Goal: Use online tool/utility: Utilize a website feature to perform a specific function

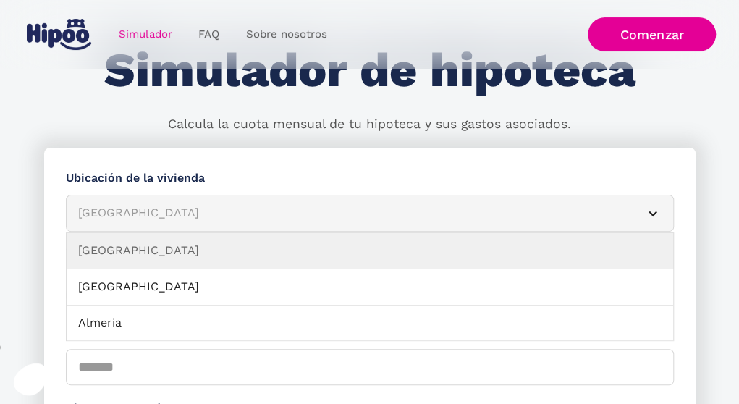
scroll to position [145, 0]
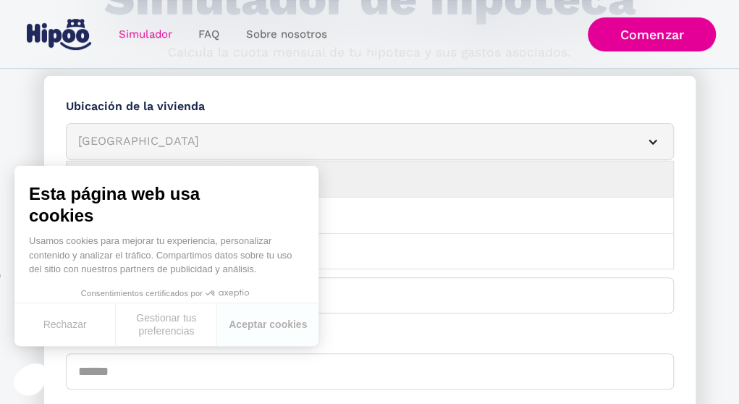
click at [654, 139] on div "Simulador Form" at bounding box center [653, 142] width 12 height 12
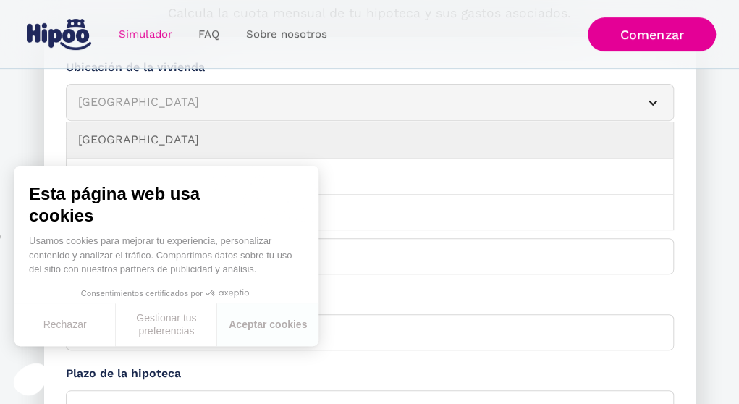
scroll to position [217, 0]
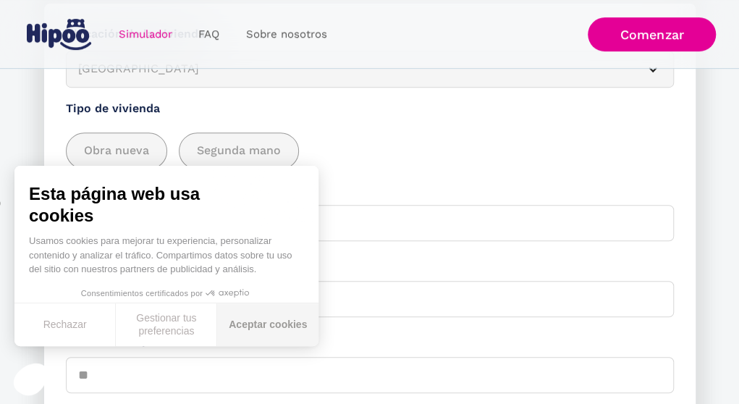
click at [260, 327] on button "Aceptar cookies" at bounding box center [267, 324] width 101 height 43
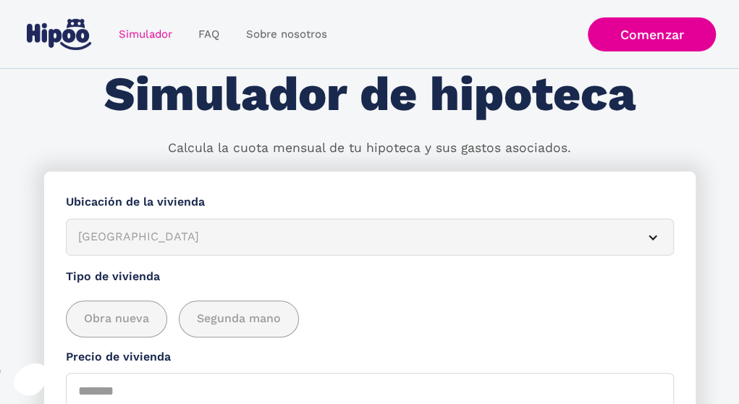
scroll to position [72, 0]
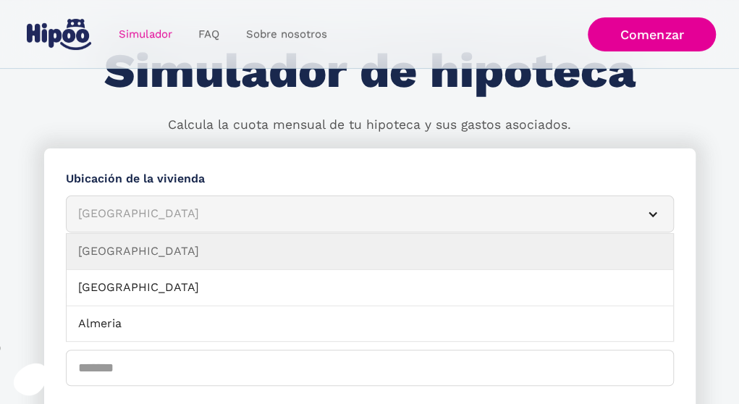
click at [654, 214] on div "Simulador Form" at bounding box center [653, 214] width 12 height 12
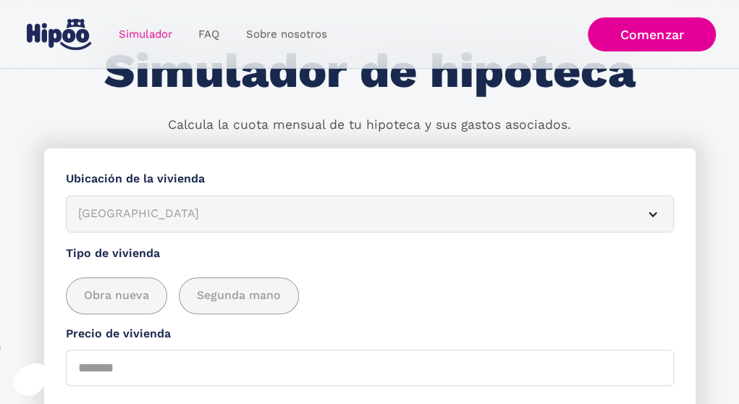
click at [654, 214] on div "Simulador Form" at bounding box center [653, 214] width 12 height 12
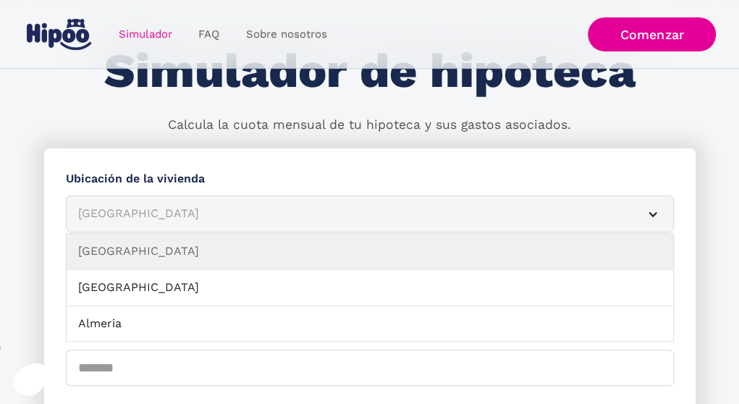
click at [653, 211] on div "Simulador Form" at bounding box center [653, 214] width 12 height 12
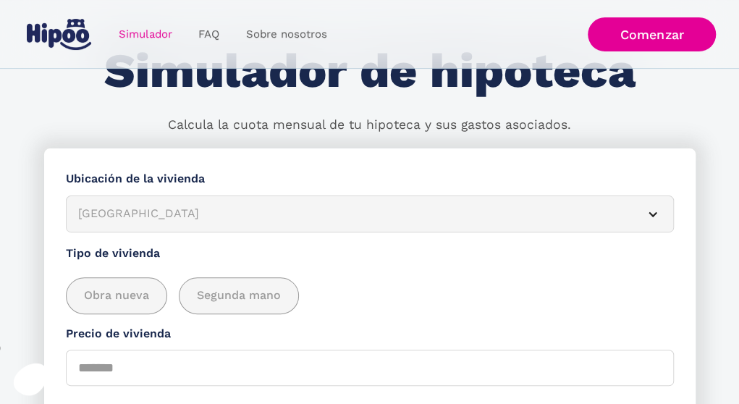
click at [653, 211] on div "Simulador Form" at bounding box center [653, 214] width 12 height 12
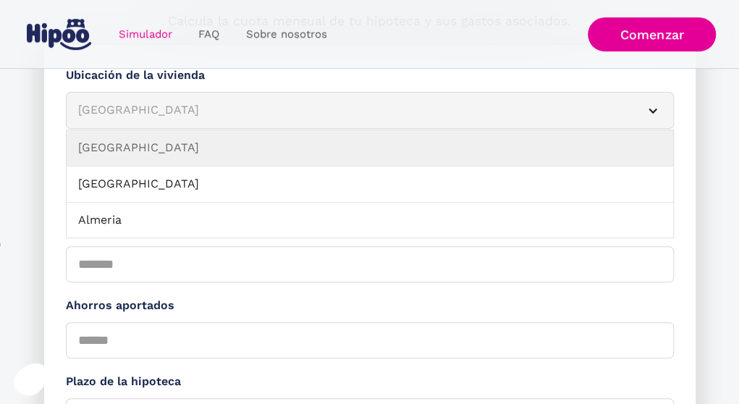
scroll to position [217, 0]
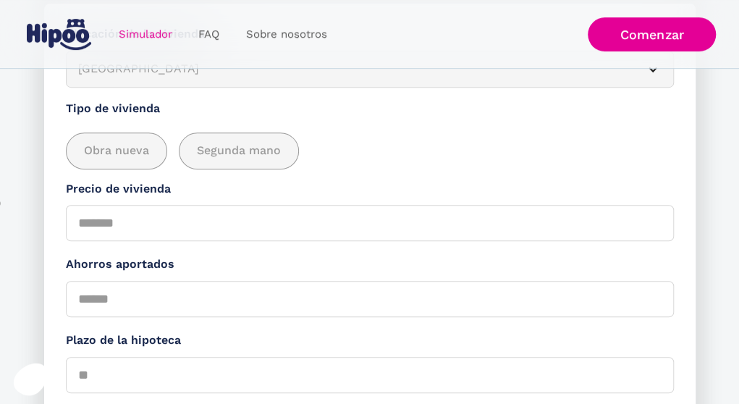
click at [561, 156] on div "Obra nueva Segunda mano" at bounding box center [370, 150] width 608 height 37
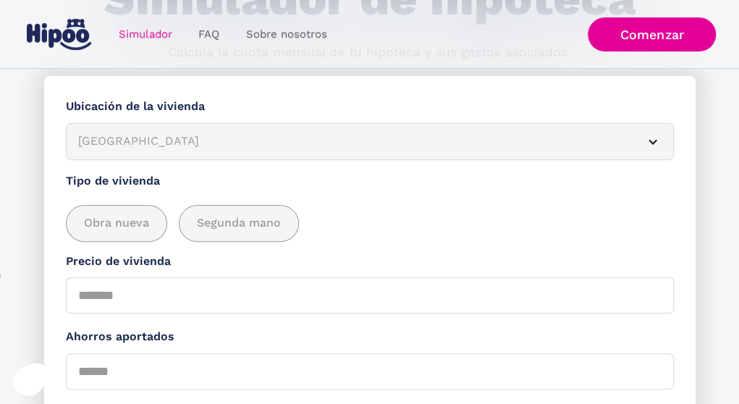
scroll to position [0, 0]
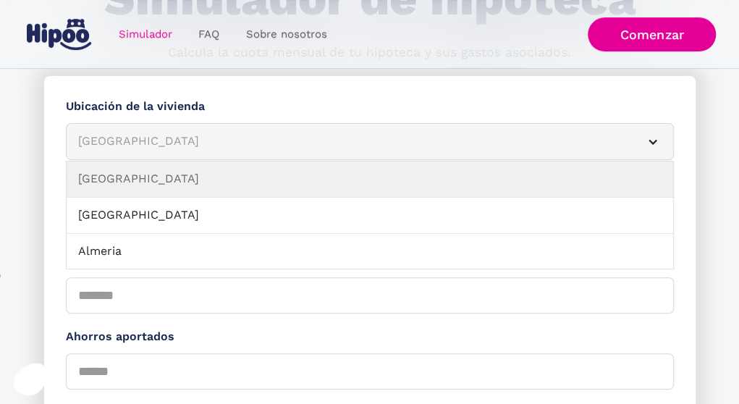
click at [323, 140] on div "Albacete" at bounding box center [352, 141] width 549 height 18
click at [654, 143] on div "Simulador Form" at bounding box center [653, 142] width 12 height 12
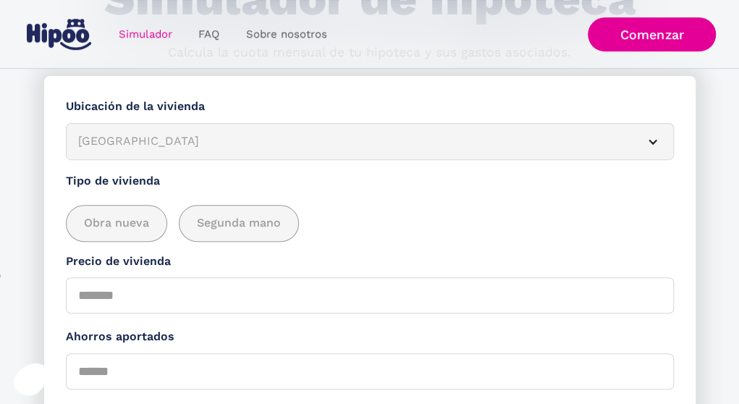
click at [650, 141] on div "Simulador Form" at bounding box center [653, 142] width 12 height 12
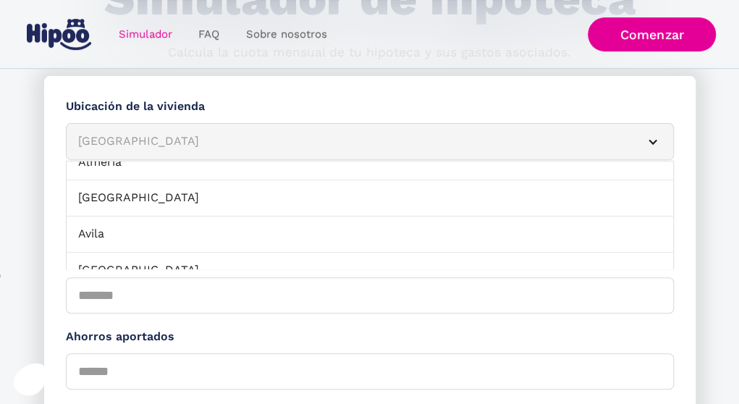
scroll to position [137, 0]
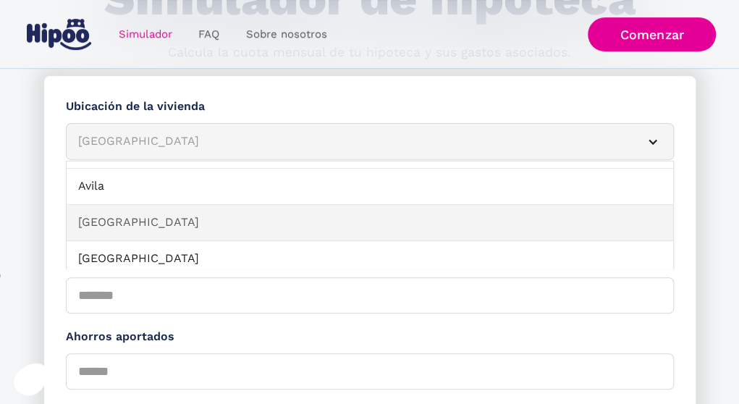
click at [311, 227] on link "Badajoz" at bounding box center [370, 223] width 607 height 36
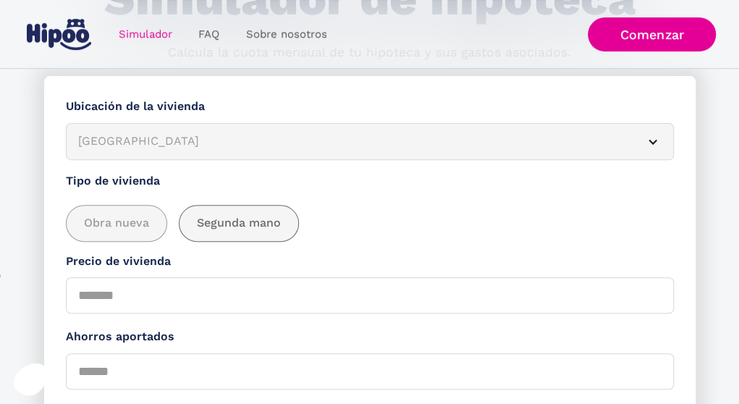
click at [262, 219] on span "Segunda mano" at bounding box center [239, 223] width 84 height 18
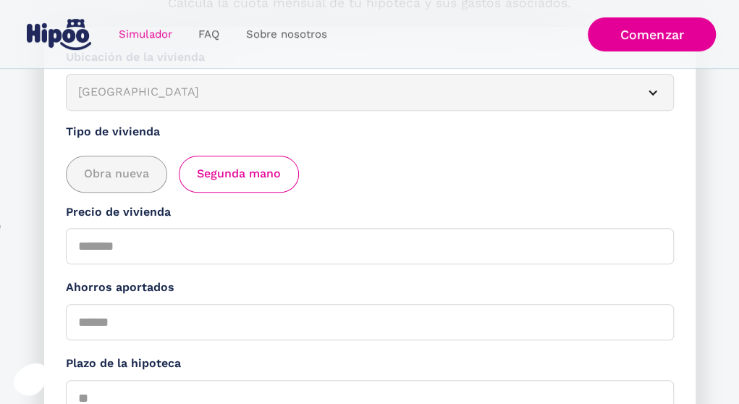
scroll to position [217, 0]
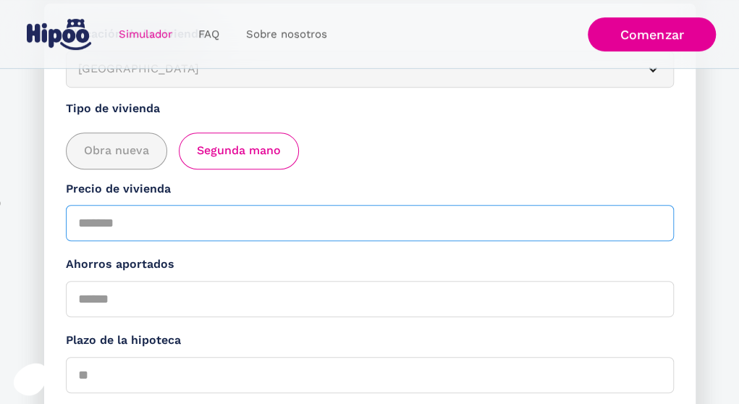
click at [156, 219] on input "Precio de vivienda" at bounding box center [370, 223] width 608 height 36
type input "******"
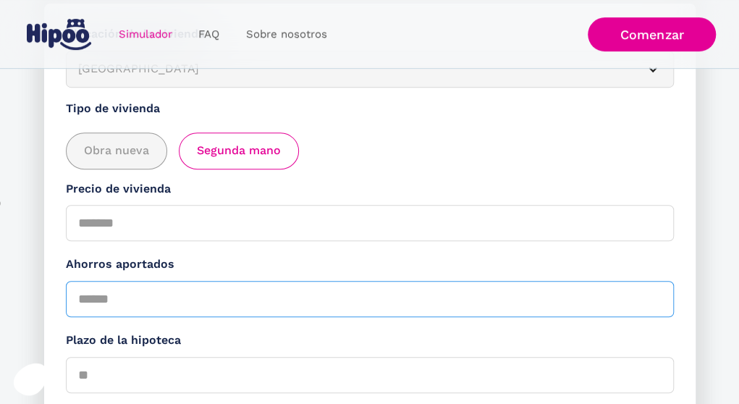
click at [169, 303] on input "Ahorros aportados" at bounding box center [370, 299] width 608 height 36
click at [658, 301] on input "*" at bounding box center [370, 299] width 608 height 36
click at [657, 302] on input "*" at bounding box center [370, 299] width 608 height 36
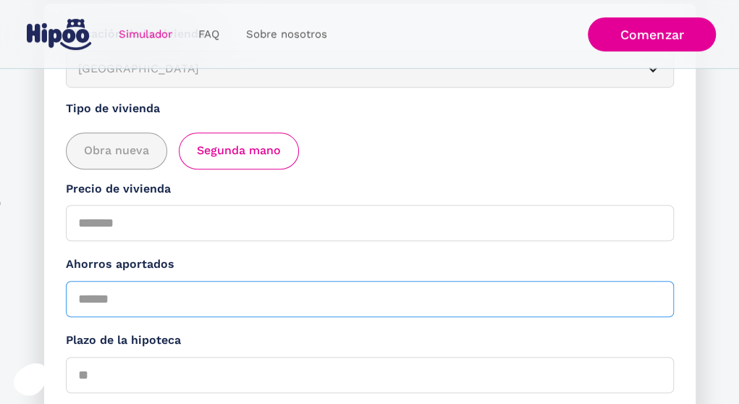
type input "*****"
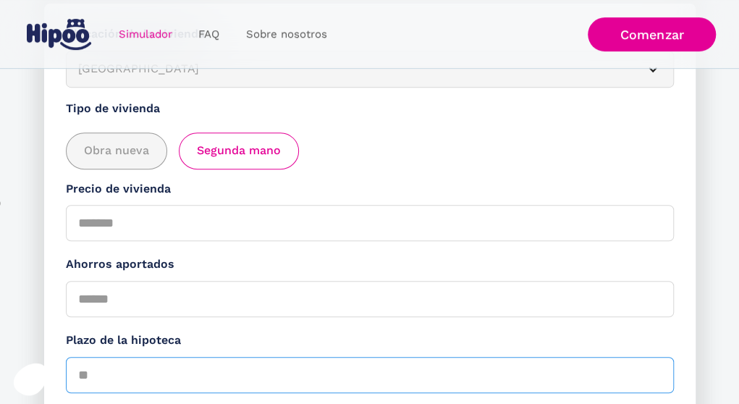
click at [289, 382] on input "Plazo de la hipoteca" at bounding box center [370, 375] width 608 height 36
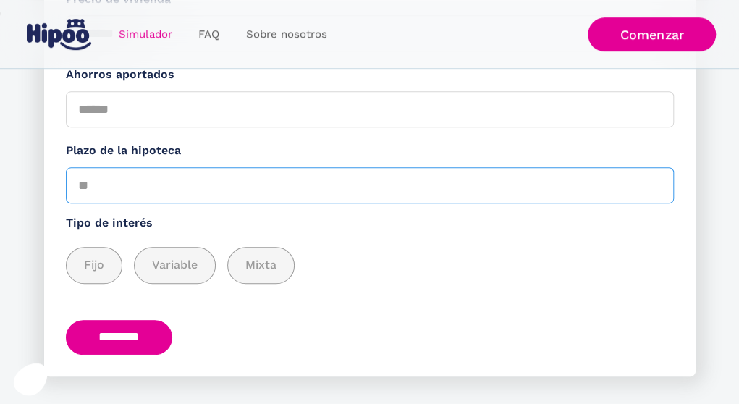
scroll to position [420, 0]
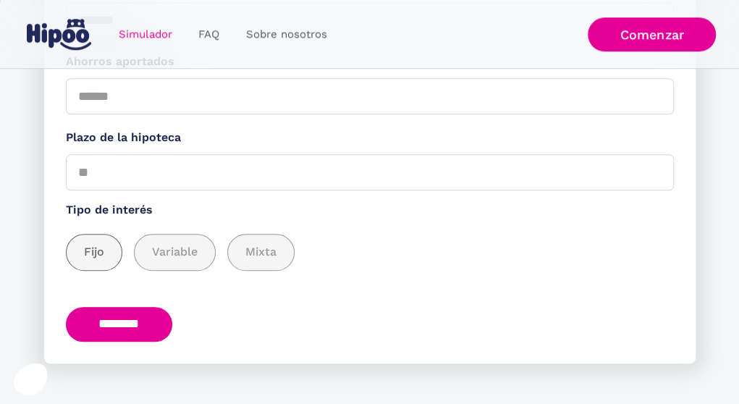
click at [99, 256] on span "Fijo" at bounding box center [94, 252] width 20 height 18
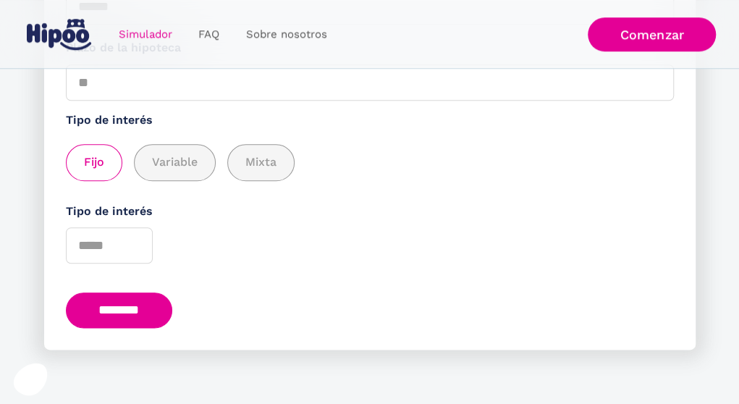
scroll to position [512, 0]
click at [127, 313] on input "********" at bounding box center [119, 309] width 107 height 35
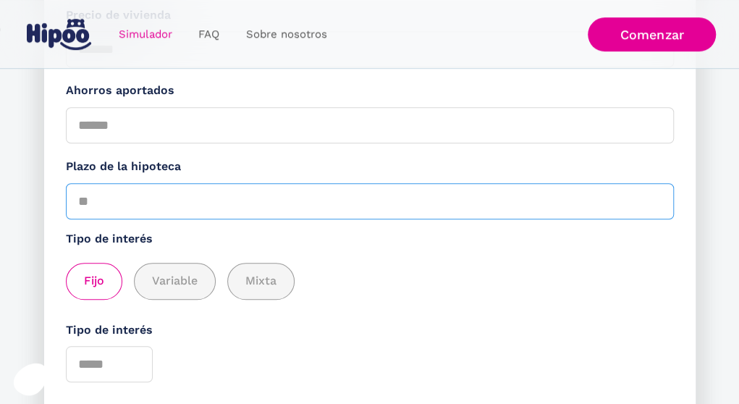
scroll to position [367, 0]
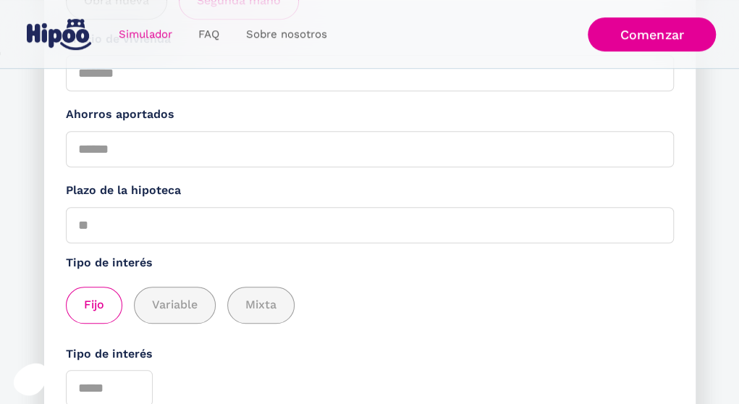
click at [394, 269] on label "Tipo de interés" at bounding box center [370, 263] width 608 height 18
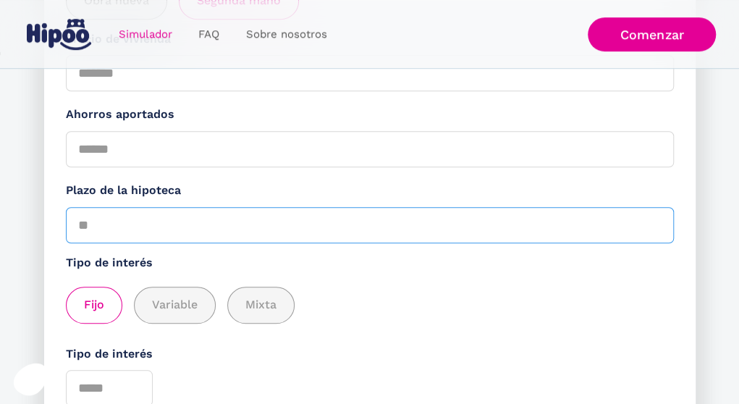
click at [279, 235] on input "Plazo de la hipoteca" at bounding box center [370, 225] width 608 height 36
click at [656, 229] on input "**" at bounding box center [370, 225] width 608 height 36
type input "**"
click at [656, 223] on input "**" at bounding box center [370, 225] width 608 height 36
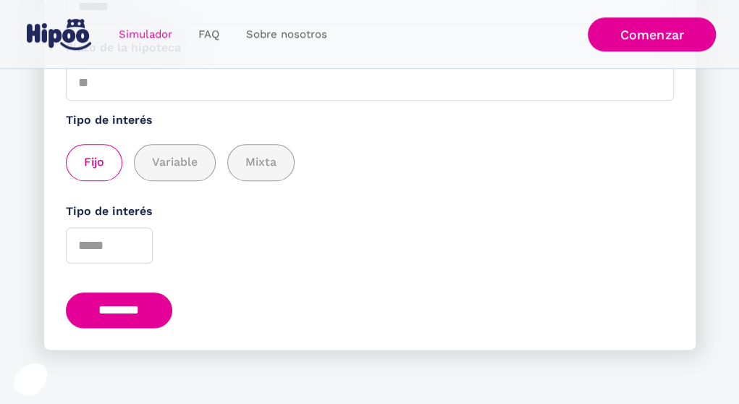
click at [138, 309] on input "********" at bounding box center [119, 309] width 107 height 35
click at [135, 290] on form "**********" at bounding box center [369, 30] width 651 height 638
type input "*"
click at [133, 244] on input "*" at bounding box center [109, 245] width 87 height 36
click at [107, 311] on input "********" at bounding box center [119, 309] width 107 height 35
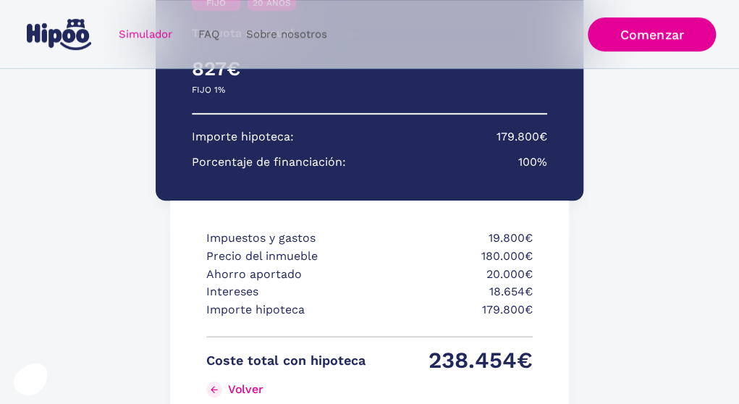
scroll to position [305, 0]
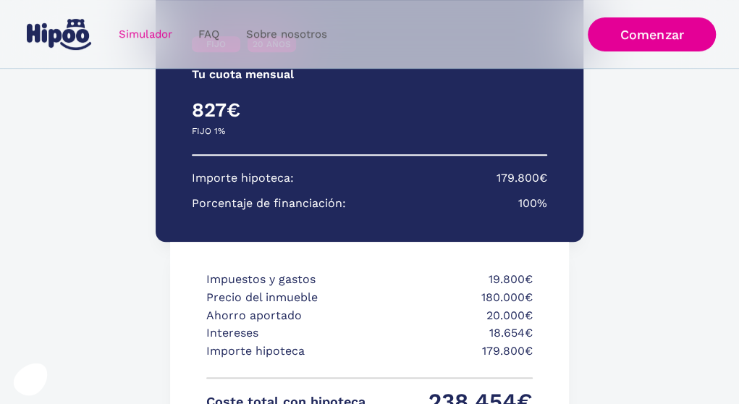
scroll to position [233, 0]
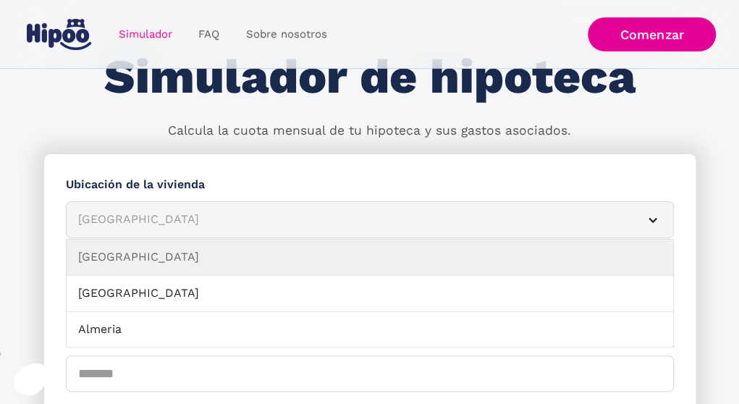
scroll to position [145, 0]
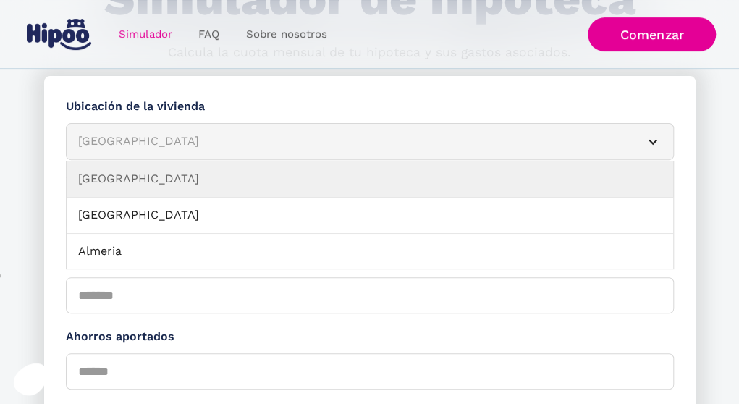
click at [650, 140] on div "Simulador Form" at bounding box center [653, 142] width 12 height 12
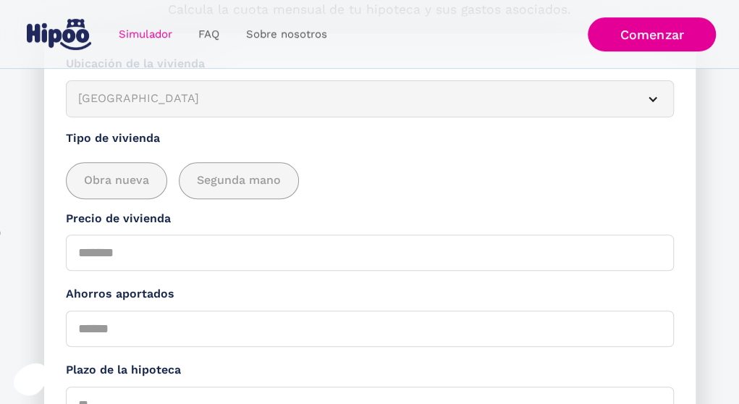
scroll to position [217, 0]
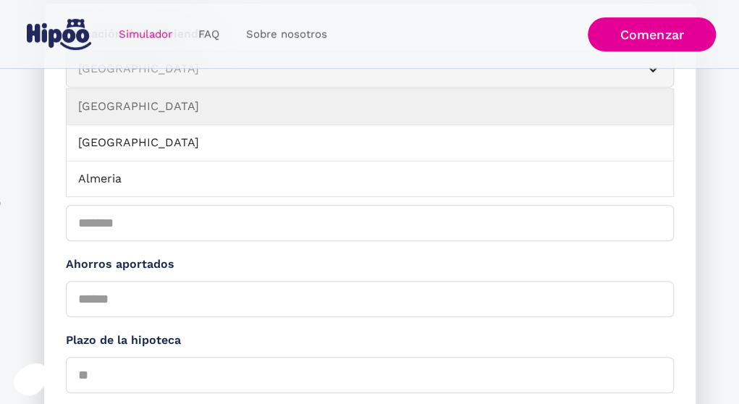
click at [654, 70] on div "Simulador Form" at bounding box center [653, 70] width 12 height 12
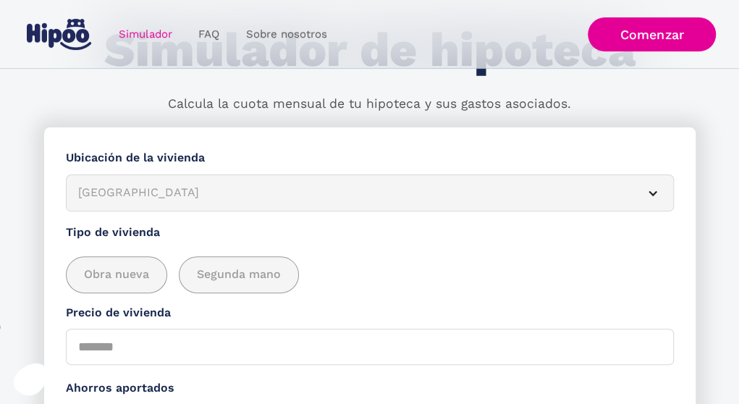
scroll to position [72, 0]
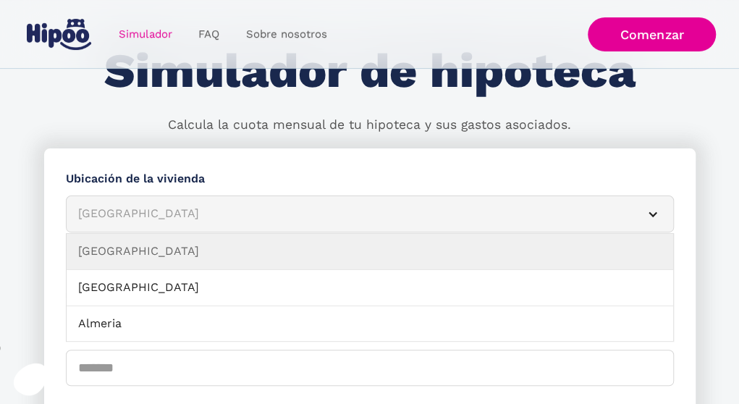
click at [651, 212] on div "Simulador Form" at bounding box center [653, 214] width 12 height 12
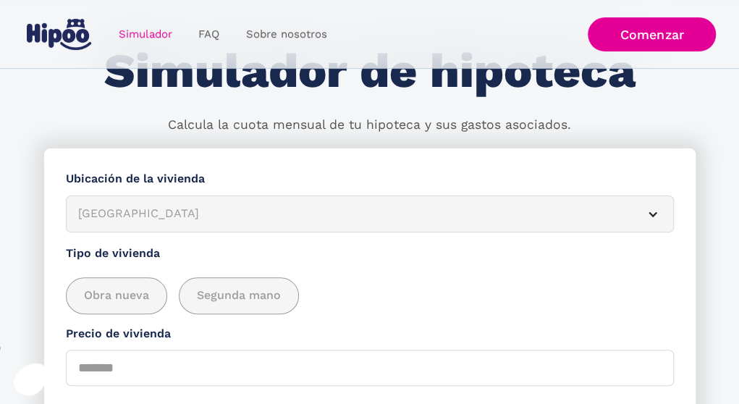
click at [651, 212] on div "Simulador Form" at bounding box center [653, 214] width 12 height 12
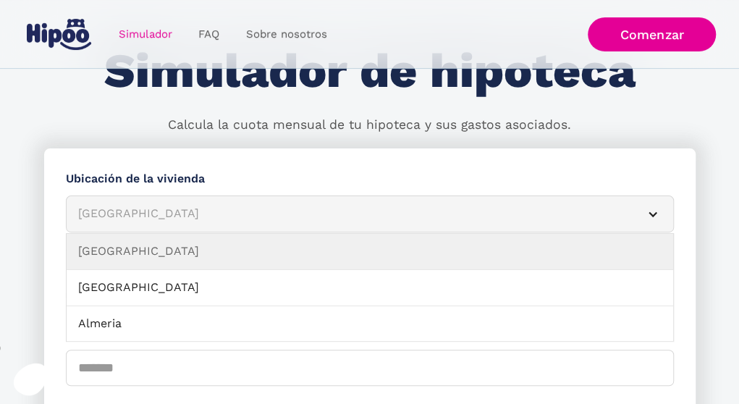
click at [651, 212] on div "Simulador Form" at bounding box center [653, 214] width 12 height 12
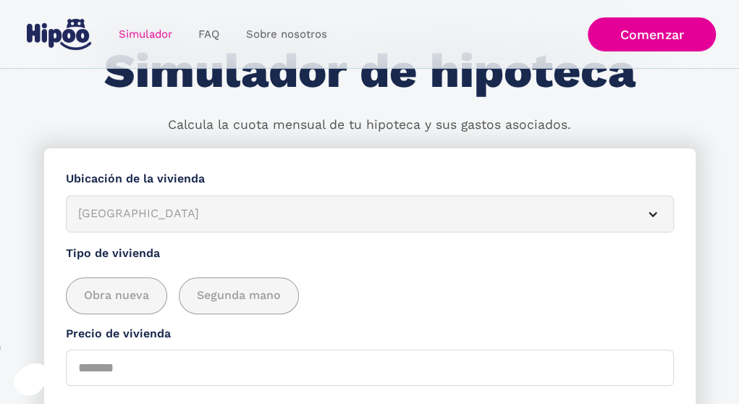
click at [651, 212] on div "Simulador Form" at bounding box center [653, 214] width 12 height 12
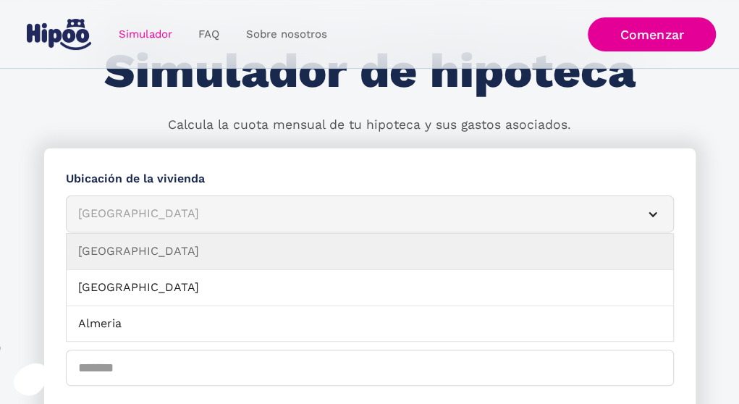
click at [650, 212] on div "Simulador Form" at bounding box center [653, 214] width 12 height 12
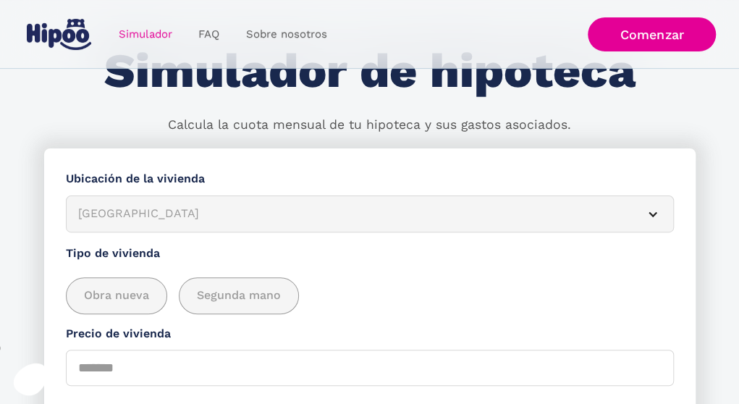
click at [654, 214] on div "Simulador Form" at bounding box center [653, 214] width 12 height 12
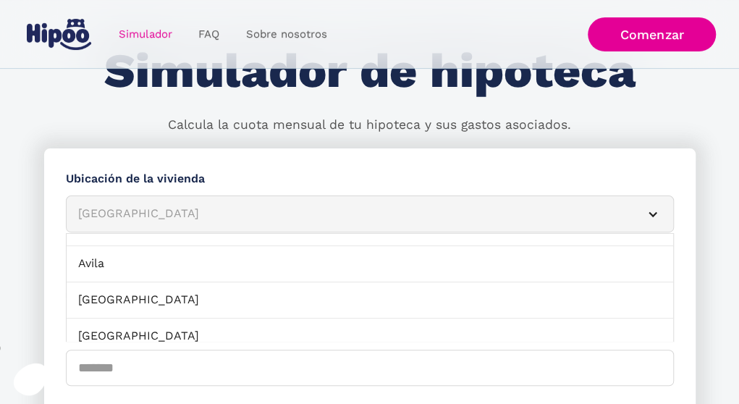
scroll to position [145, 0]
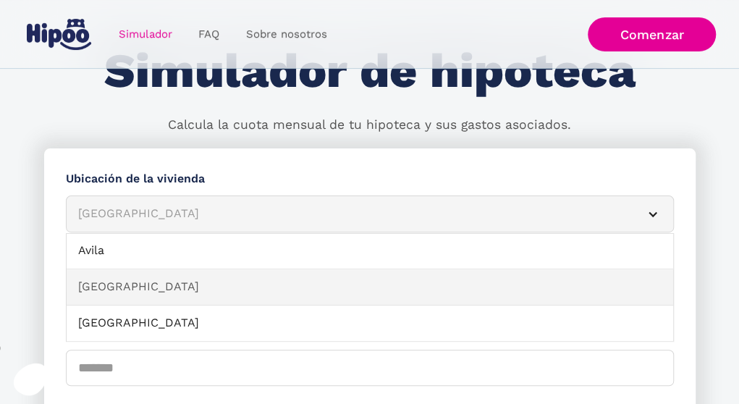
click at [599, 292] on link "Badajoz" at bounding box center [370, 287] width 607 height 36
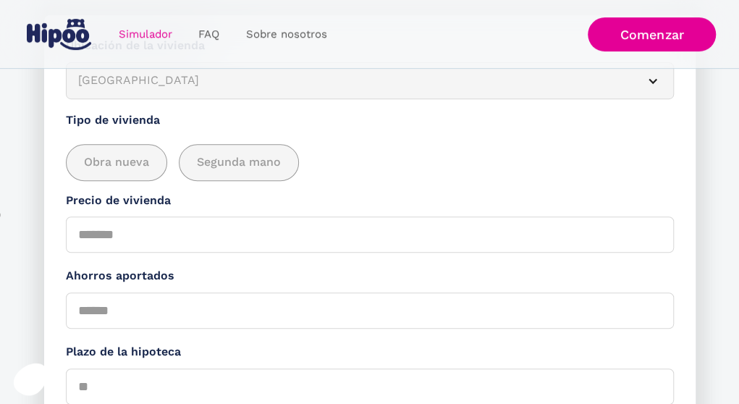
scroll to position [217, 0]
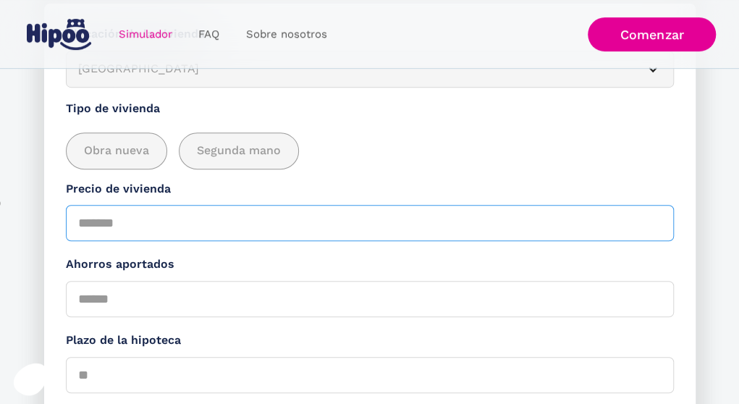
click at [167, 222] on input "Precio de vivienda" at bounding box center [370, 223] width 608 height 36
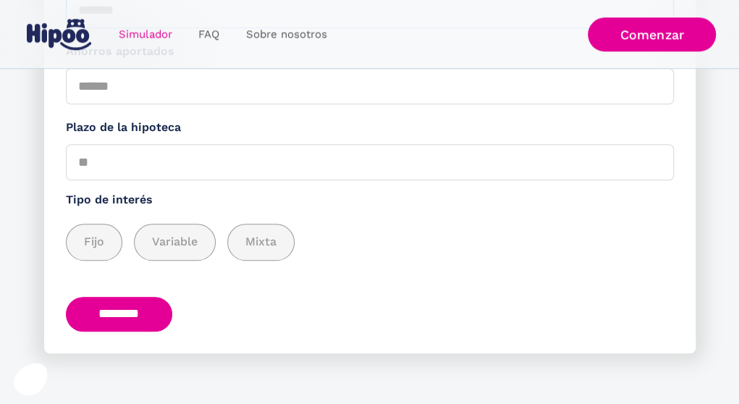
scroll to position [434, 0]
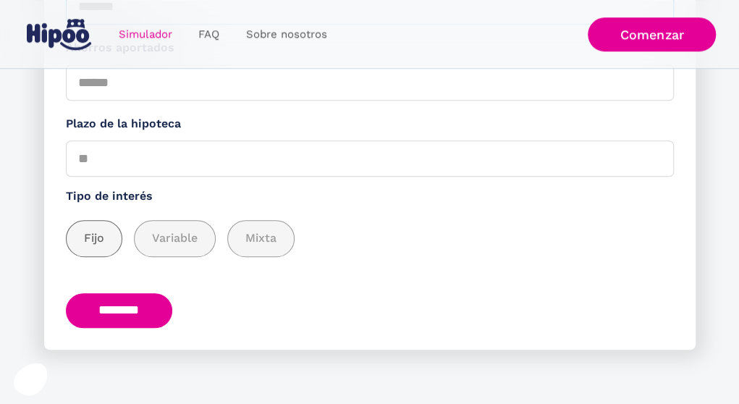
type input "******"
click at [99, 242] on span "Fijo" at bounding box center [94, 238] width 20 height 18
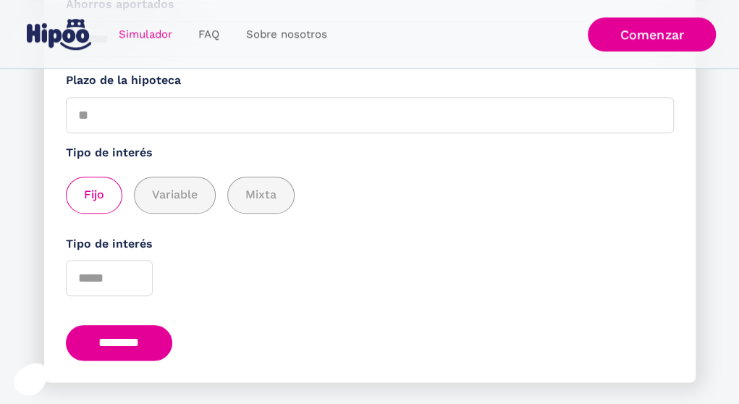
scroll to position [512, 0]
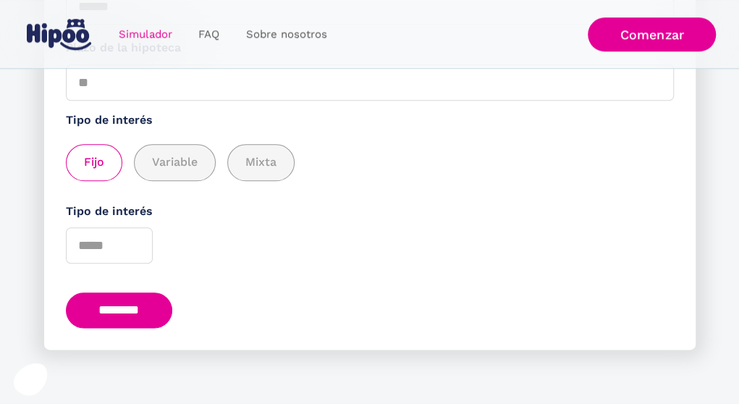
click at [122, 311] on input "********" at bounding box center [119, 309] width 107 height 35
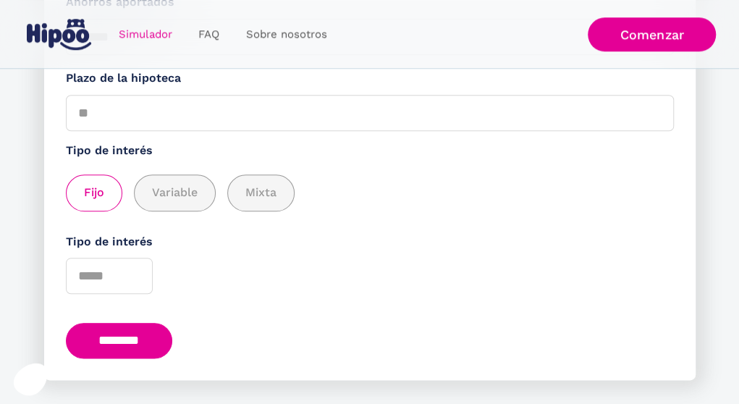
scroll to position [508, 0]
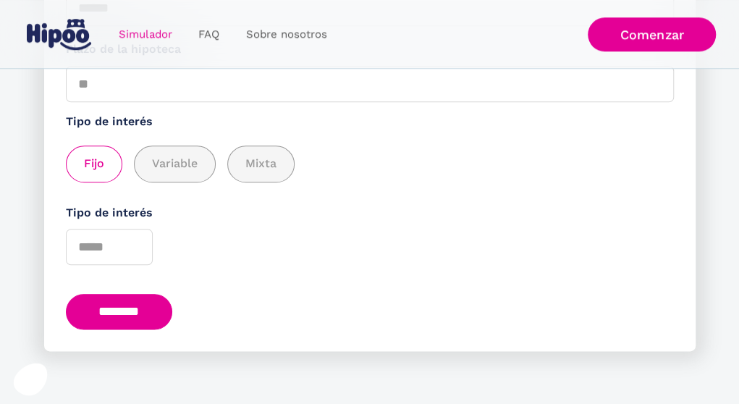
click at [111, 315] on input "********" at bounding box center [119, 311] width 107 height 35
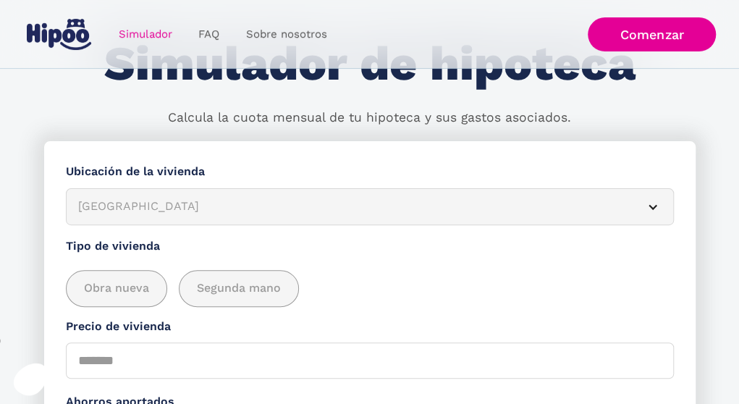
scroll to position [74, 0]
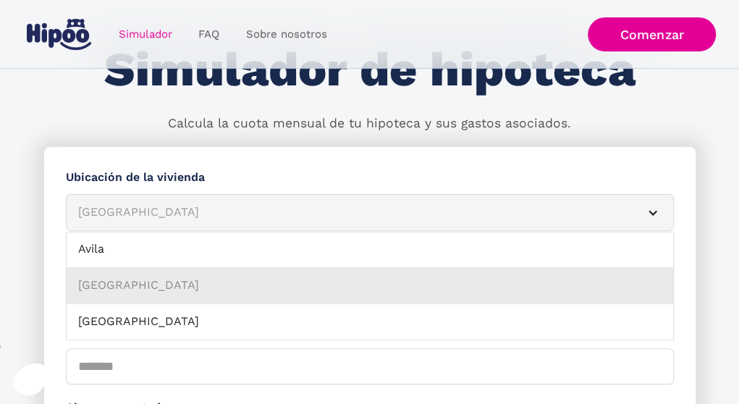
click at [147, 280] on link "Badajoz" at bounding box center [370, 286] width 607 height 36
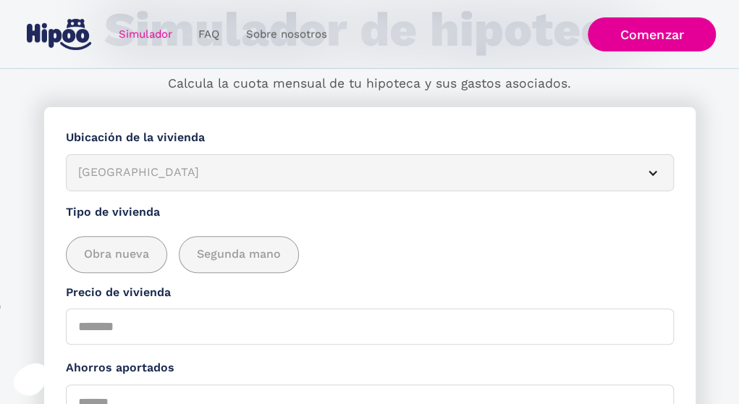
scroll to position [146, 0]
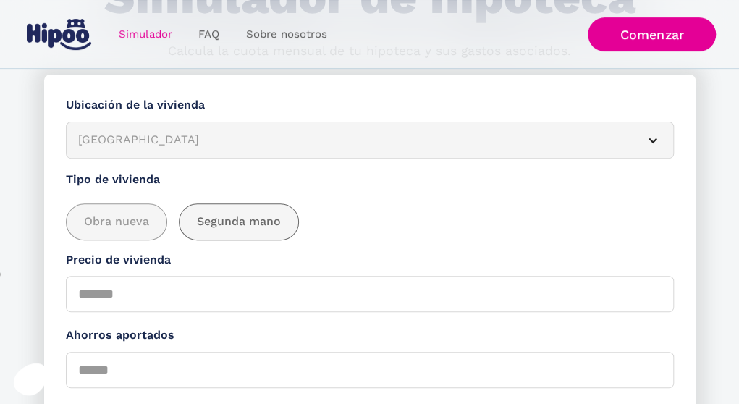
click at [240, 221] on span "Segunda mano" at bounding box center [239, 222] width 84 height 18
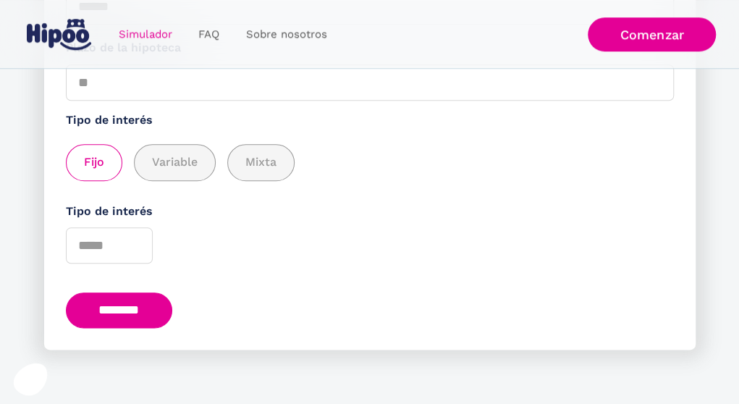
scroll to position [512, 0]
click at [145, 311] on input "********" at bounding box center [119, 309] width 107 height 35
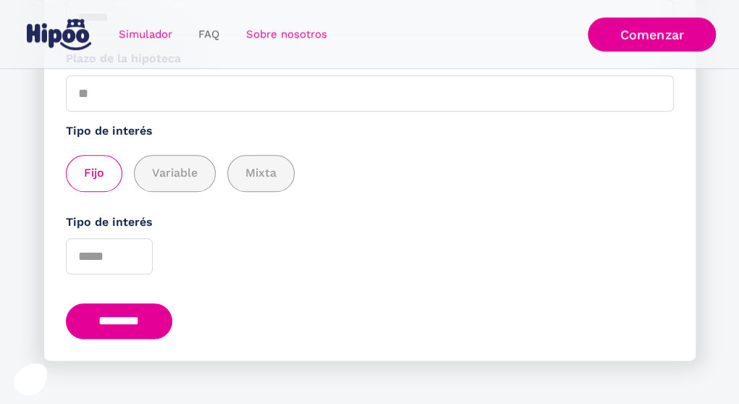
click at [295, 33] on link "Sobre nosotros" at bounding box center [285, 34] width 107 height 28
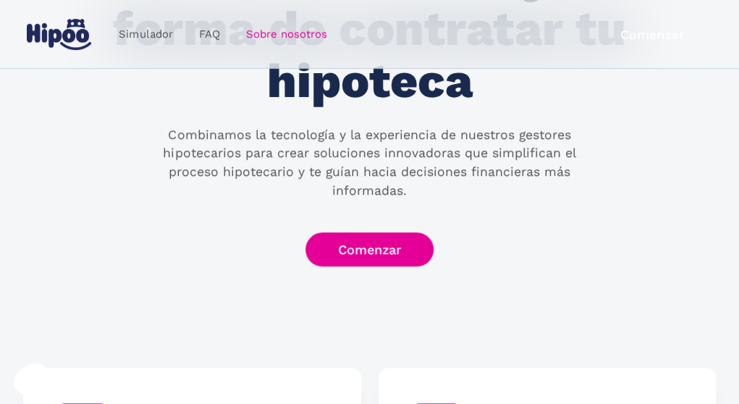
scroll to position [145, 0]
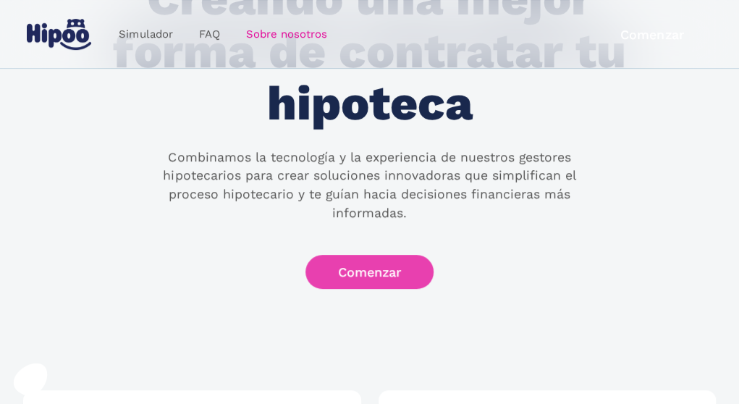
click at [366, 255] on link "Comenzar" at bounding box center [369, 272] width 128 height 34
